Goal: Task Accomplishment & Management: Complete application form

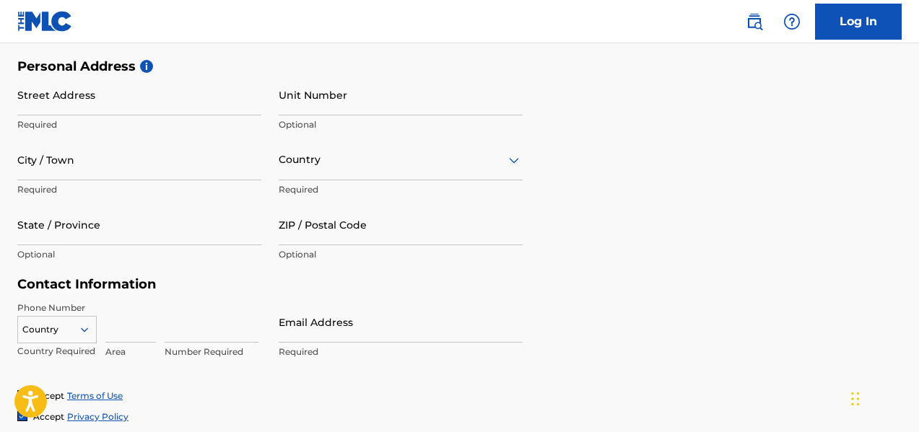
scroll to position [240, 0]
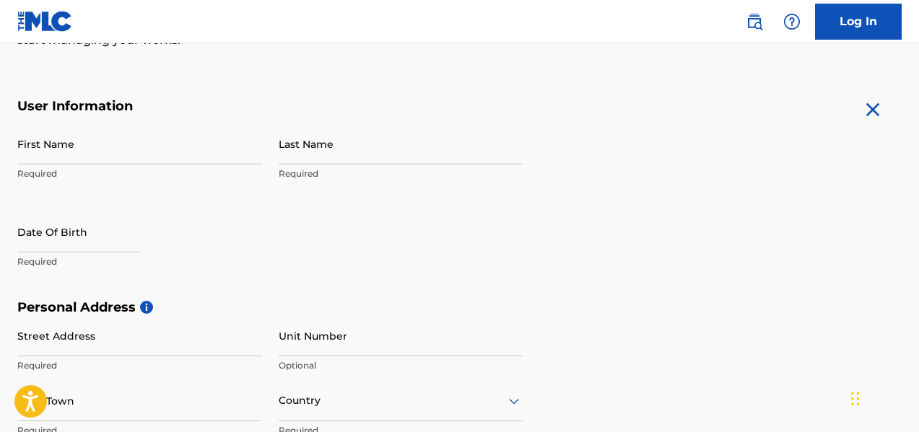
click at [104, 154] on input "First Name" at bounding box center [139, 143] width 244 height 41
type input "[PERSON_NAME]"
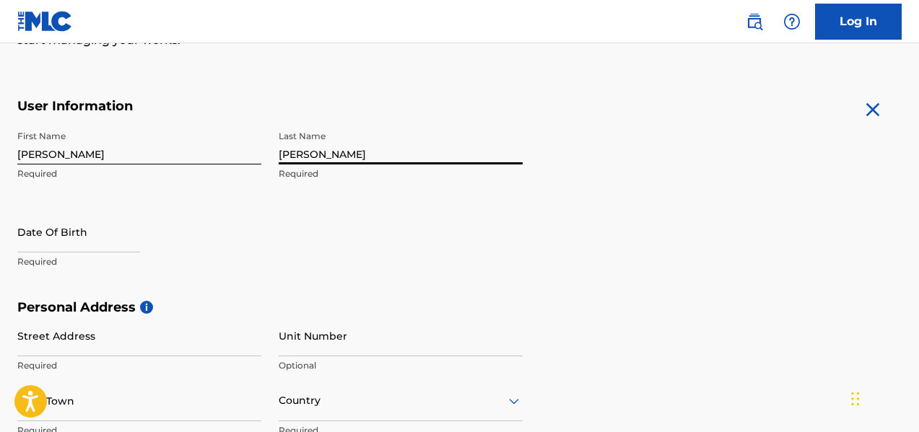
type input "[PERSON_NAME]"
click at [36, 248] on input "text" at bounding box center [78, 231] width 123 height 41
select select "7"
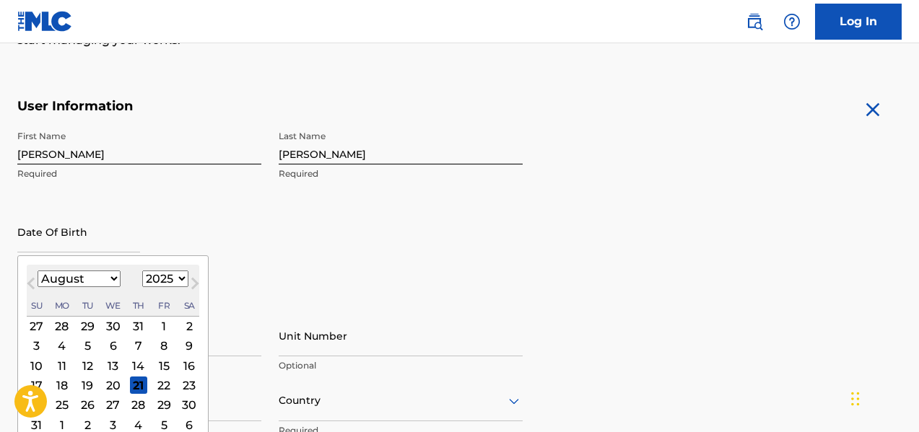
click at [167, 280] on select "1899 1900 1901 1902 1903 1904 1905 1906 1907 1908 1909 1910 1911 1912 1913 1914…" at bounding box center [165, 279] width 46 height 17
select select "1986"
click at [142, 271] on select "1899 1900 1901 1902 1903 1904 1905 1906 1907 1908 1909 1910 1911 1912 1913 1914…" at bounding box center [165, 279] width 46 height 17
click at [113, 278] on select "January February March April May June July August September October November De…" at bounding box center [79, 279] width 83 height 17
select select "4"
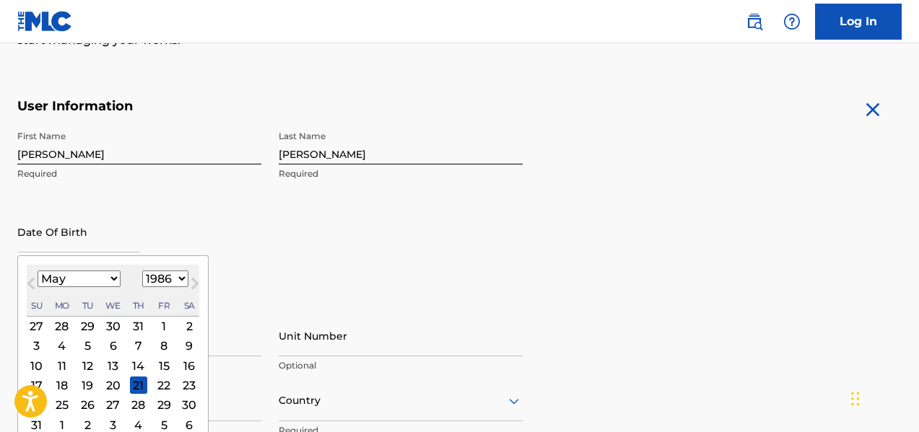
click at [38, 271] on select "January February March April May June July August September October November De…" at bounding box center [79, 279] width 83 height 17
click at [160, 328] on div "2" at bounding box center [163, 326] width 17 height 17
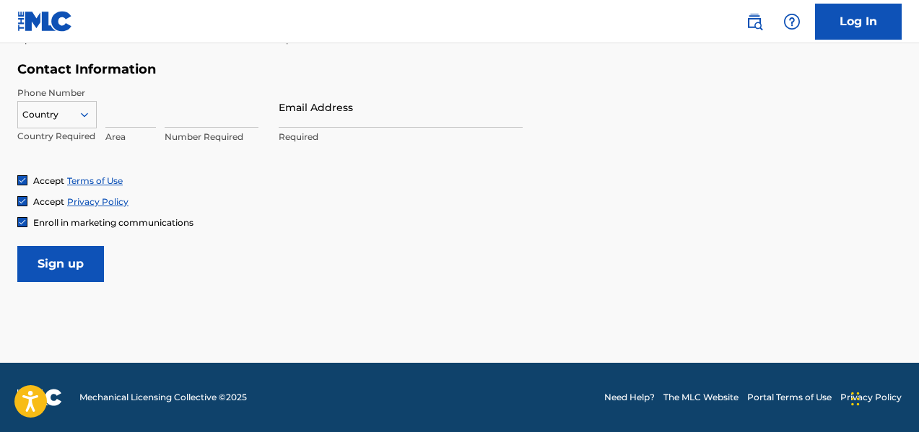
scroll to position [456, 0]
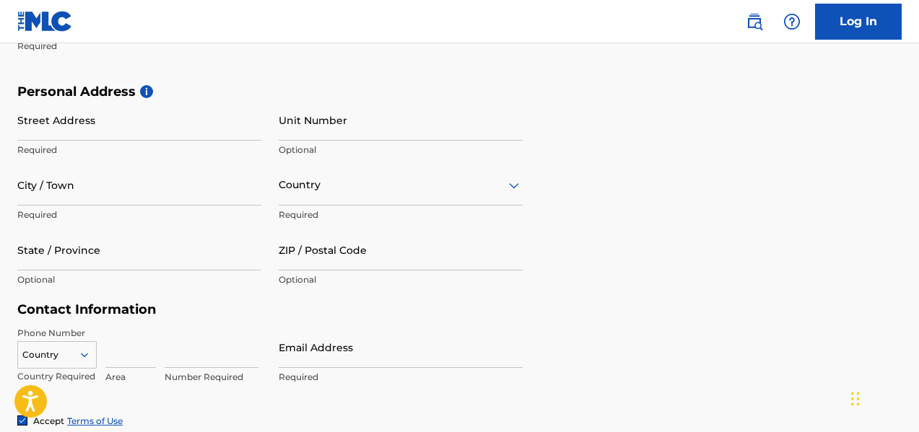
click at [76, 128] on input "Street Address" at bounding box center [139, 120] width 244 height 41
type input "Carrera 9 #"
